Goal: Information Seeking & Learning: Learn about a topic

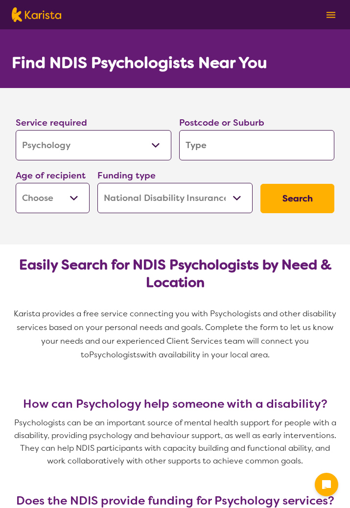
select select "Psychology"
select select "NDIS"
select select "Psychology"
select select "NDIS"
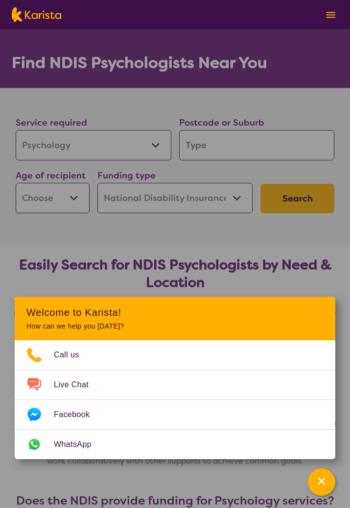
click at [321, 478] on icon "Channel Menu" at bounding box center [321, 481] width 7 height 7
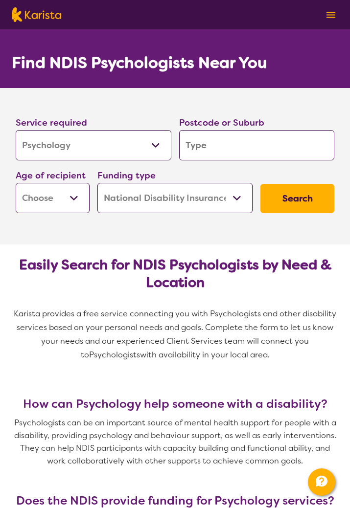
click at [212, 146] on input "search" at bounding box center [257, 145] width 156 height 30
type input "3"
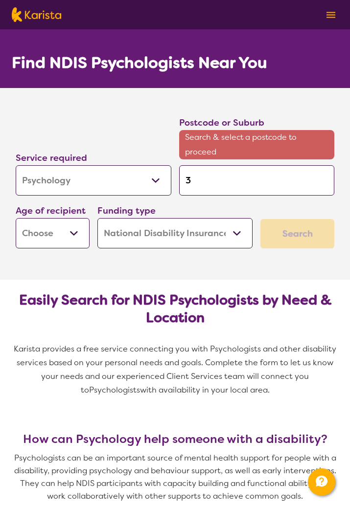
type input "30"
type input "307"
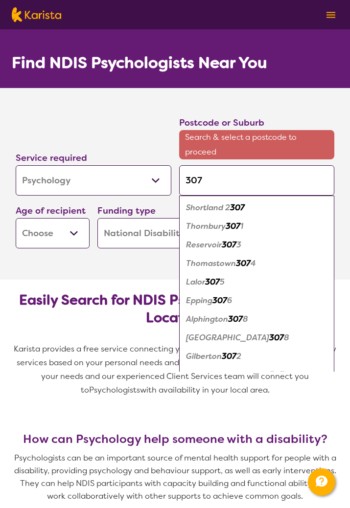
type input "3074"
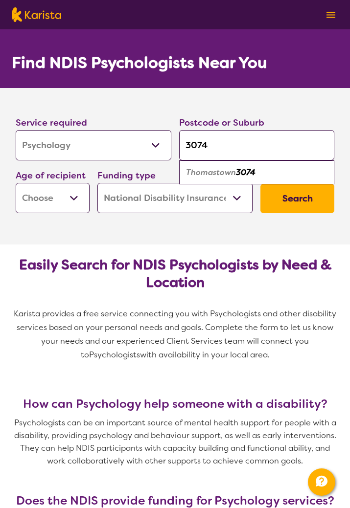
type input "3074"
click at [211, 170] on em "Thomastown" at bounding box center [211, 172] width 50 height 10
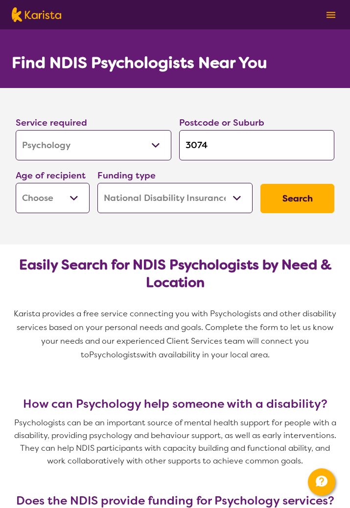
click at [57, 199] on select "Early Childhood - 0 to 9 Child - 10 to 11 Adolescent - 12 to 17 Adult - 18 to 6…" at bounding box center [53, 198] width 74 height 30
select select "EC"
click at [290, 201] on button "Search" at bounding box center [297, 198] width 74 height 29
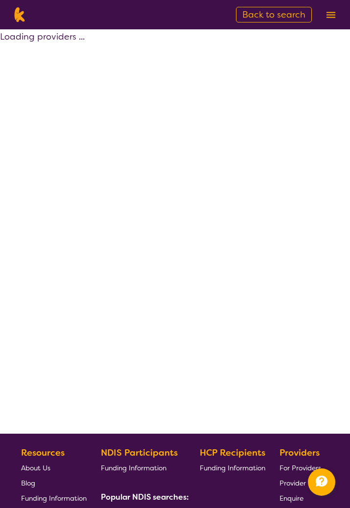
select select "by_score"
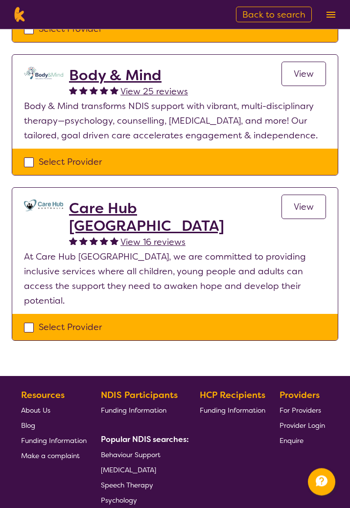
scroll to position [759, 0]
